Goal: Transaction & Acquisition: Download file/media

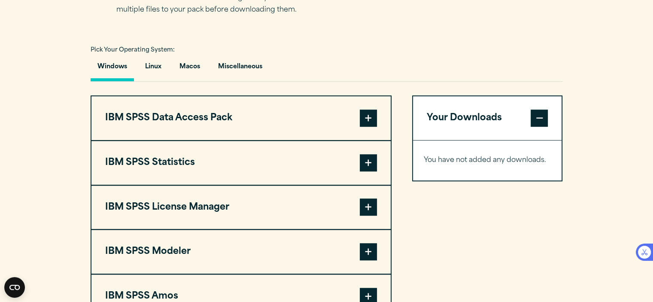
scroll to position [601, 0]
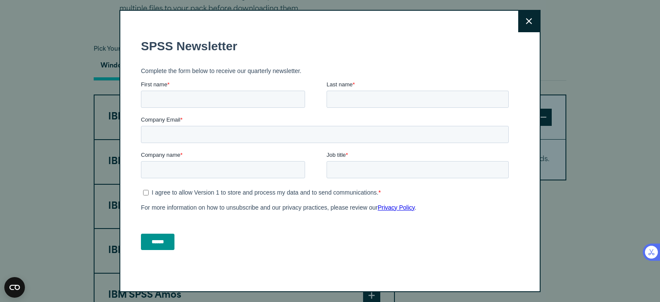
click at [518, 20] on button "Close" at bounding box center [528, 21] width 21 height 21
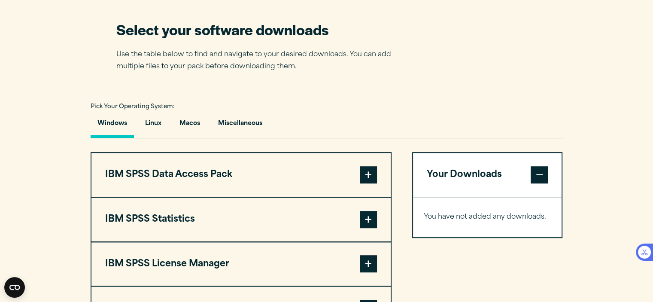
scroll to position [558, 0]
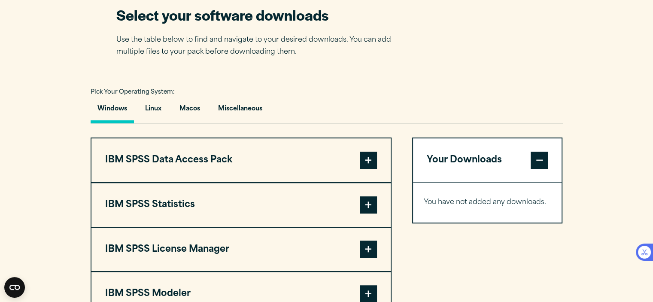
click at [364, 203] on span at bounding box center [368, 204] width 17 height 17
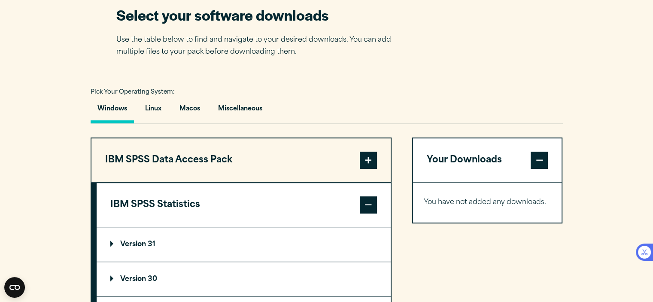
click at [366, 201] on span at bounding box center [368, 204] width 17 height 17
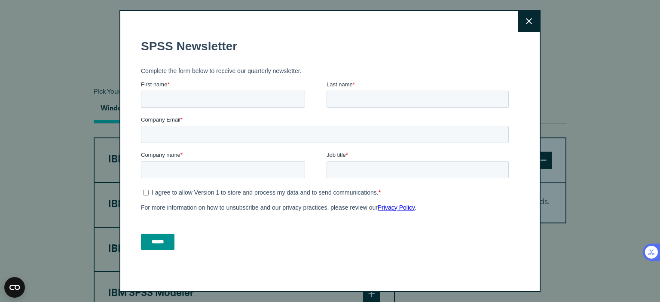
click at [519, 24] on button "Close" at bounding box center [528, 21] width 21 height 21
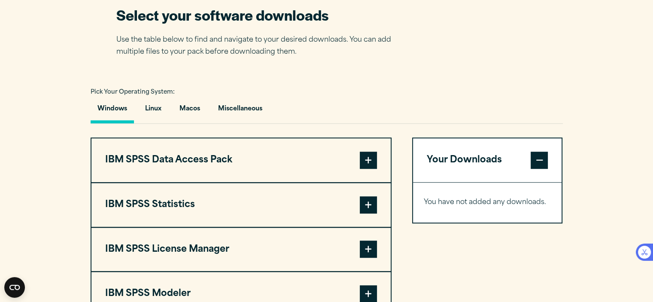
click at [366, 205] on span at bounding box center [368, 204] width 17 height 17
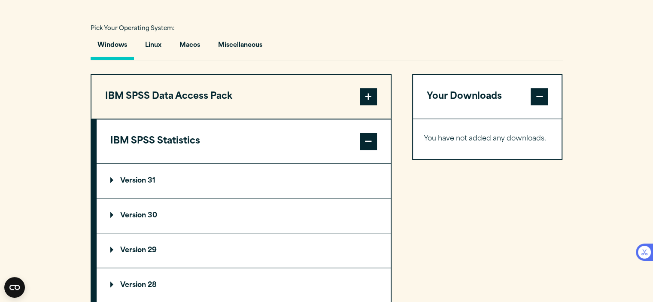
scroll to position [687, 0]
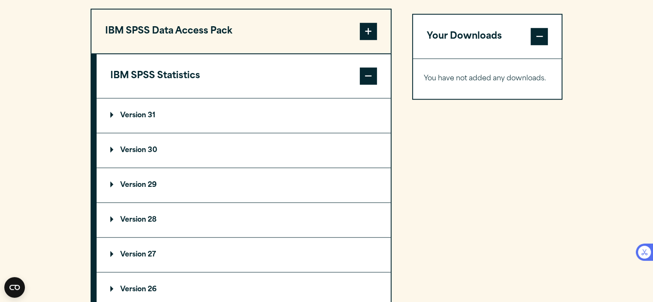
click at [133, 182] on p "Version 29" at bounding box center [133, 185] width 46 height 7
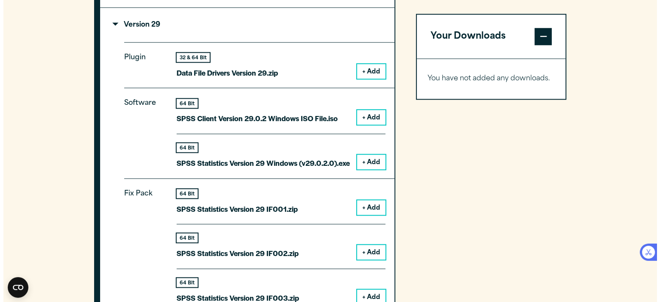
scroll to position [859, 0]
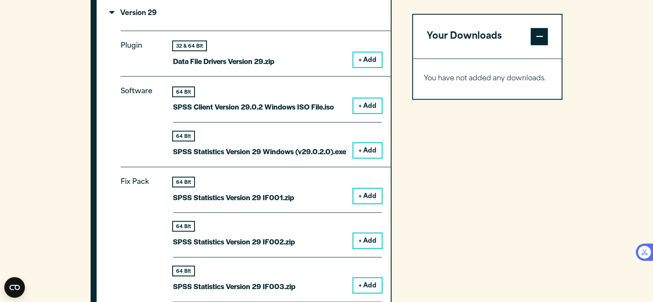
click at [362, 148] on button "+ Add" at bounding box center [367, 150] width 28 height 15
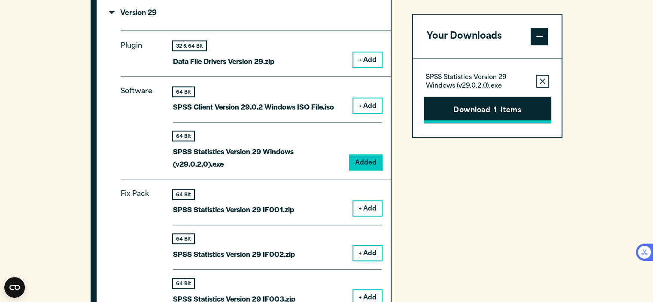
click at [495, 111] on span "1" at bounding box center [495, 110] width 3 height 11
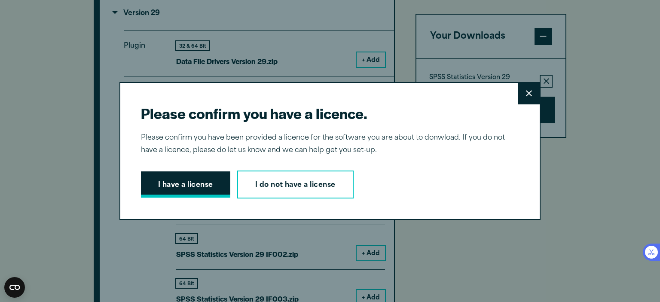
click at [190, 182] on button "I have a license" at bounding box center [185, 184] width 89 height 27
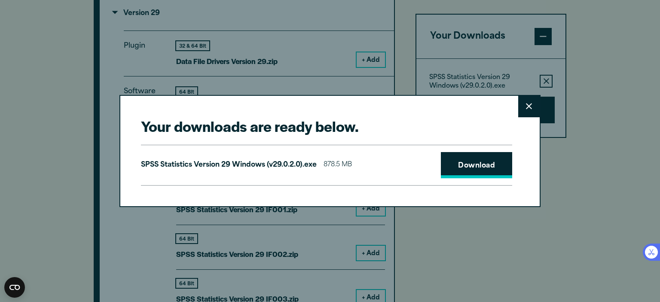
click at [453, 162] on link "Download" at bounding box center [476, 165] width 71 height 27
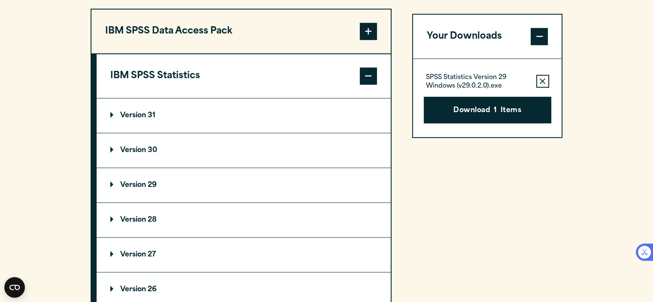
click at [133, 144] on summary "Version 30" at bounding box center [244, 150] width 294 height 34
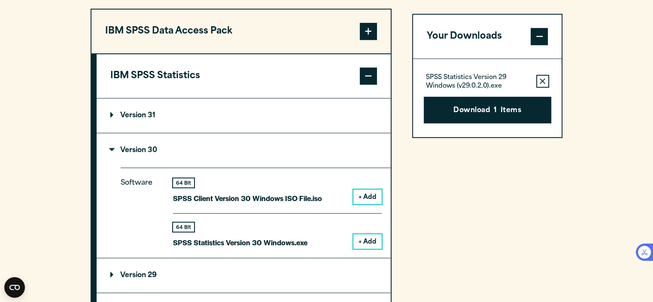
click at [365, 237] on button "+ Add" at bounding box center [367, 241] width 28 height 15
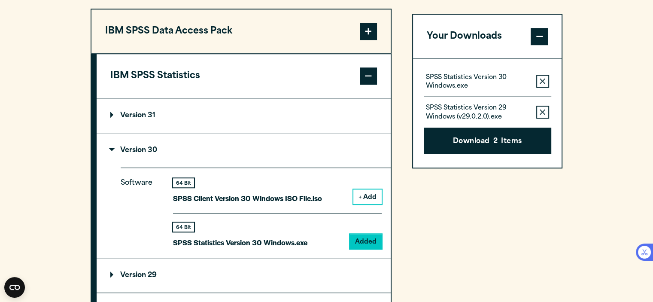
click at [544, 110] on icon "button" at bounding box center [543, 112] width 6 height 6
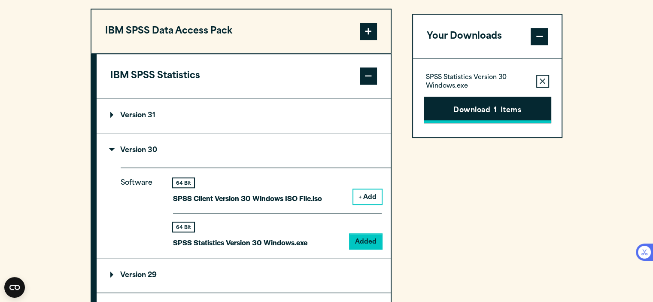
click at [474, 112] on button "Download 1 Items" at bounding box center [488, 110] width 128 height 27
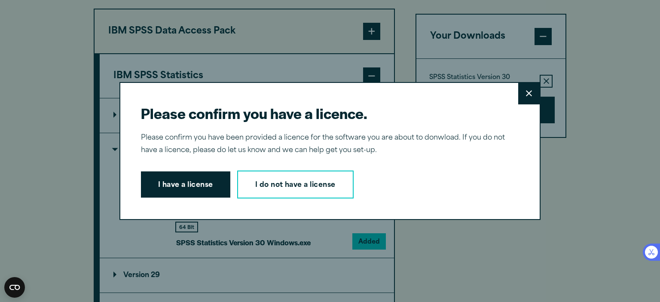
click at [192, 189] on button "I have a license" at bounding box center [185, 184] width 89 height 27
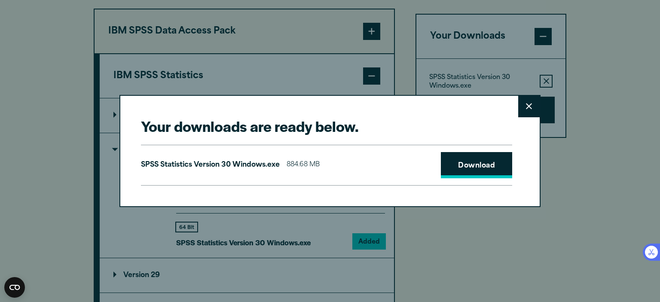
click at [458, 168] on link "Download" at bounding box center [476, 165] width 71 height 27
